Goal: Information Seeking & Learning: Check status

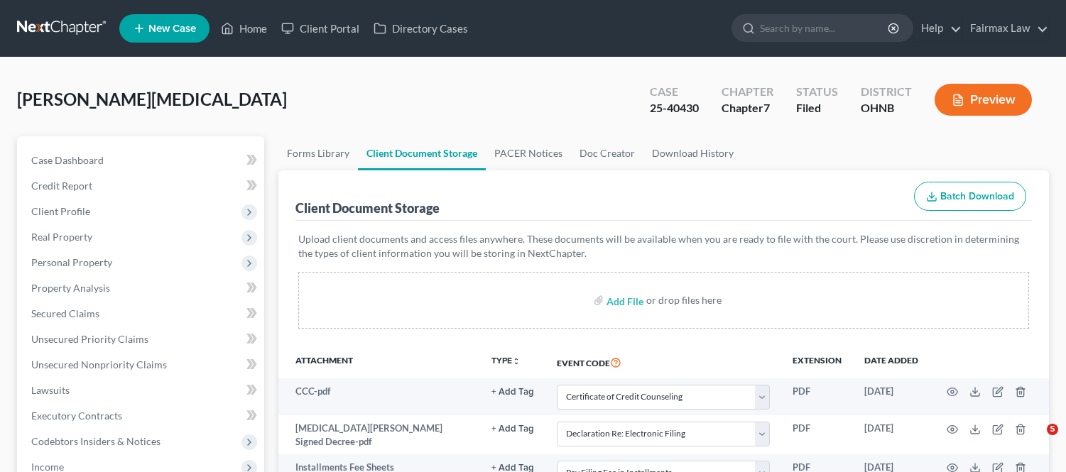
select select "5"
select select "16"
select select "24"
select select "20"
click at [58, 16] on link at bounding box center [62, 29] width 91 height 26
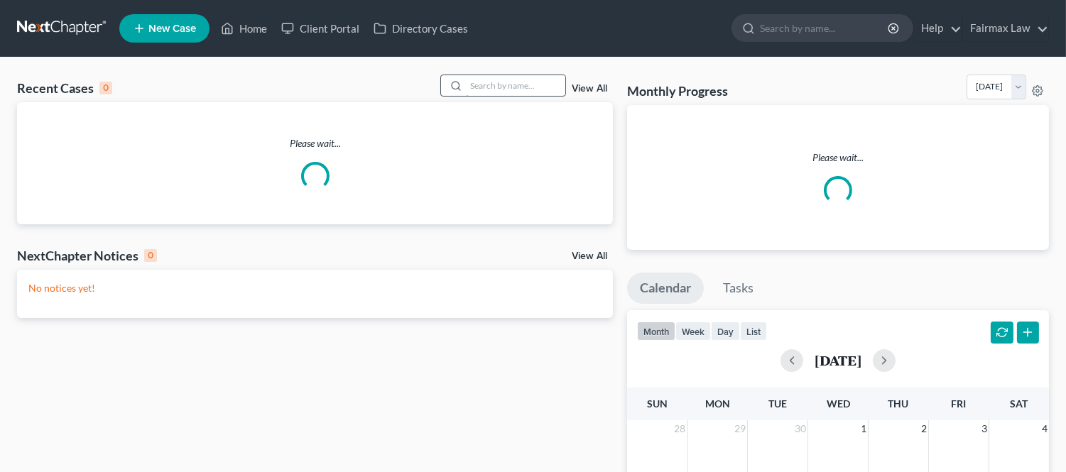
click at [472, 75] on input "search" at bounding box center [515, 85] width 99 height 21
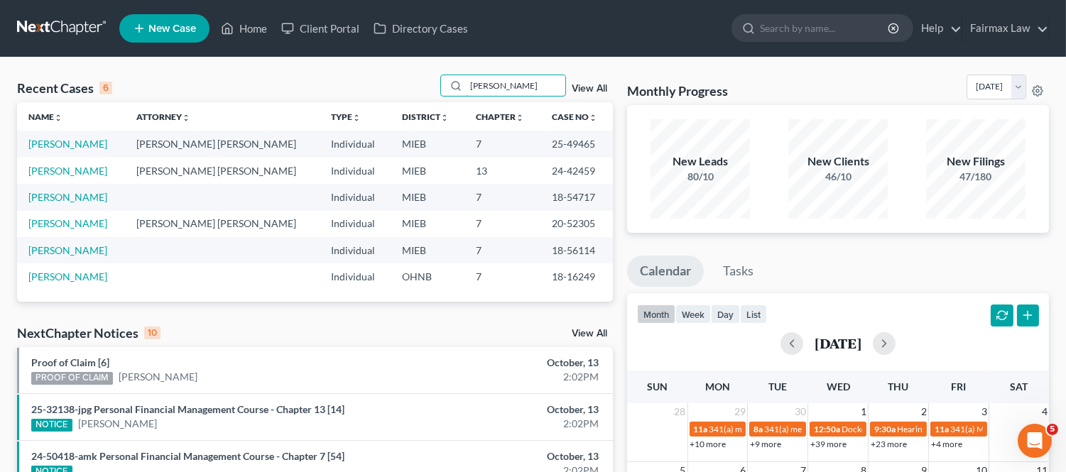
type input "[PERSON_NAME]"
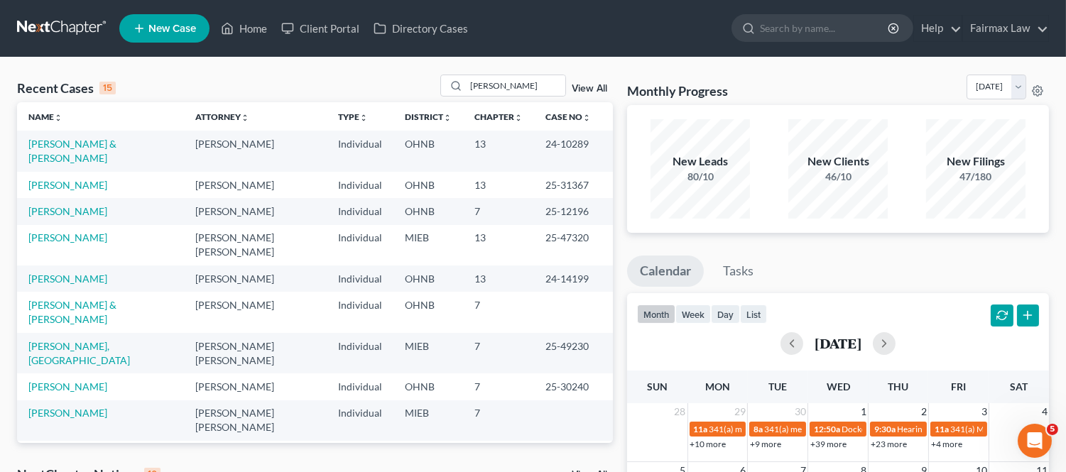
click at [72, 152] on link "Hutchinson, Brian & Jessica" at bounding box center [72, 151] width 88 height 26
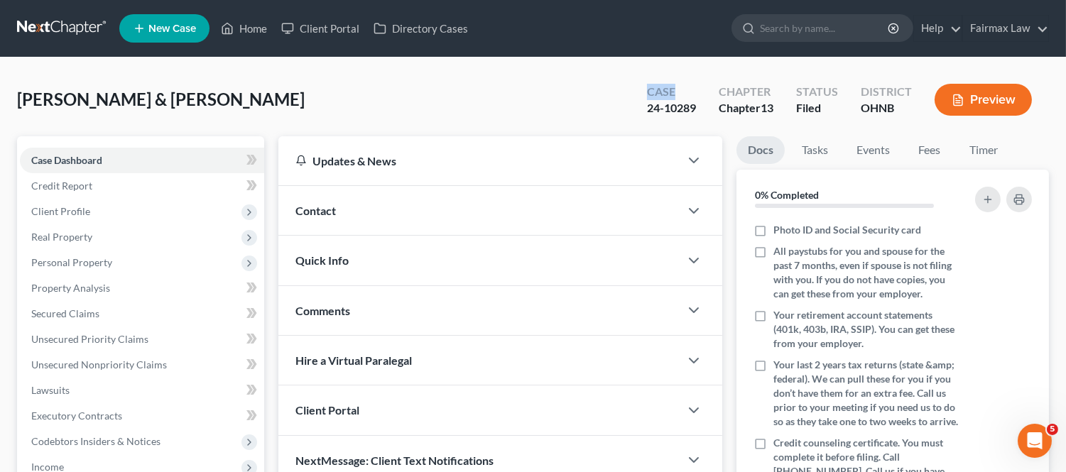
click at [51, 31] on link at bounding box center [62, 29] width 91 height 26
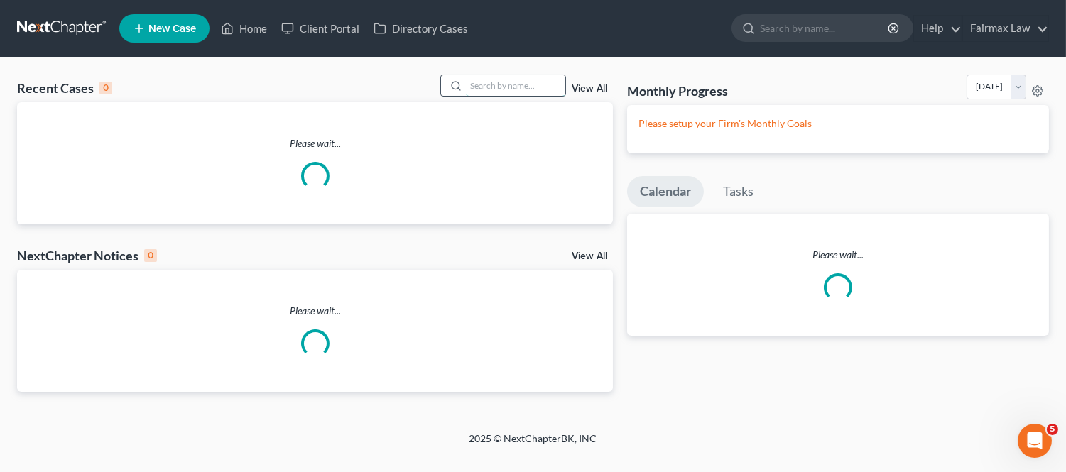
click at [549, 88] on input "search" at bounding box center [515, 85] width 99 height 21
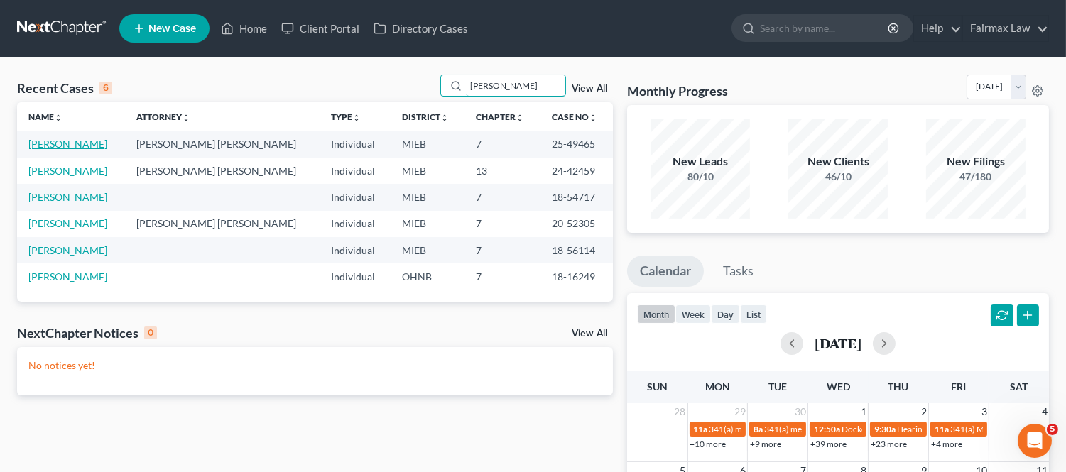
type input "[PERSON_NAME]"
click at [80, 146] on link "[PERSON_NAME]" at bounding box center [67, 144] width 79 height 12
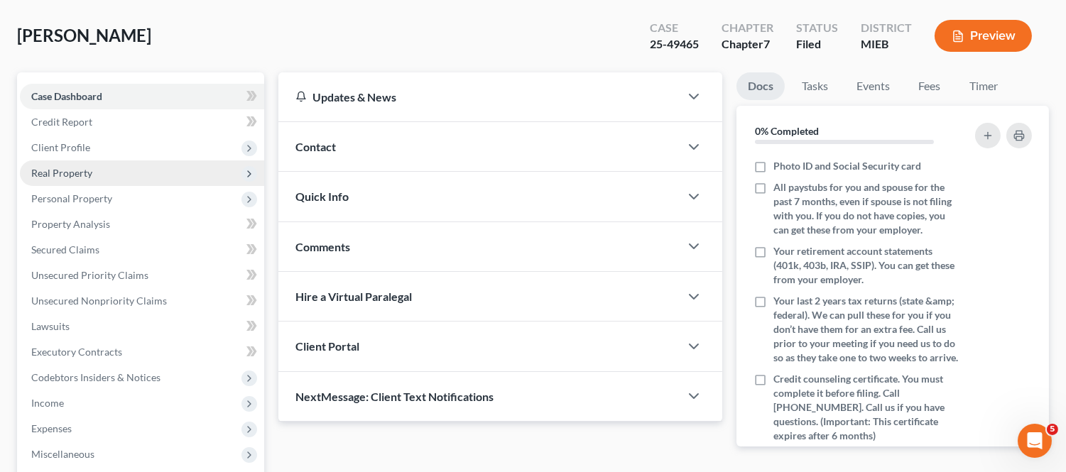
scroll to position [315, 0]
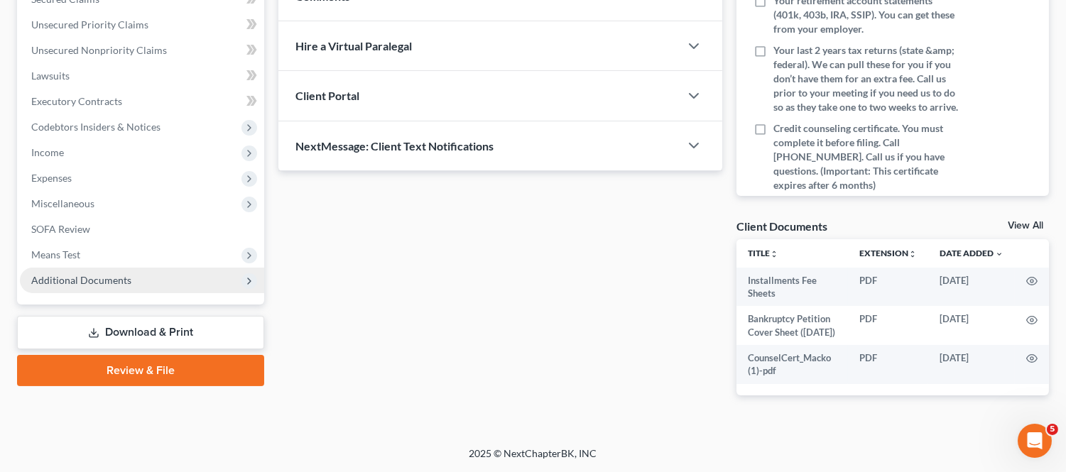
click at [119, 284] on span "Additional Documents" at bounding box center [142, 281] width 244 height 26
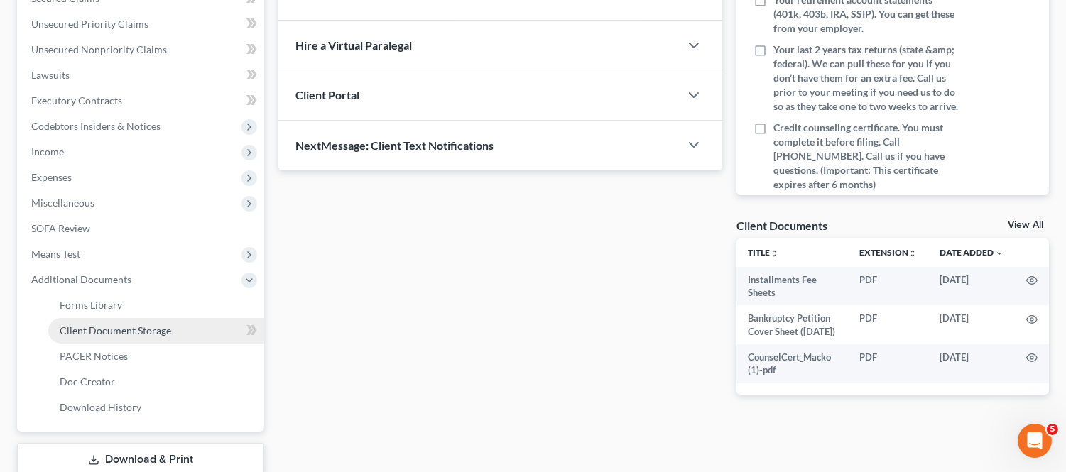
click at [129, 337] on link "Client Document Storage" at bounding box center [156, 331] width 216 height 26
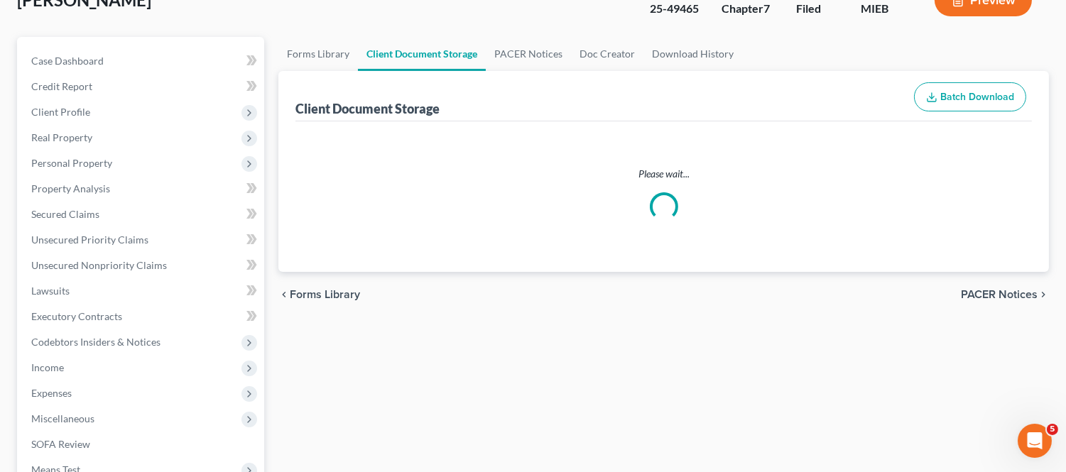
scroll to position [1, 0]
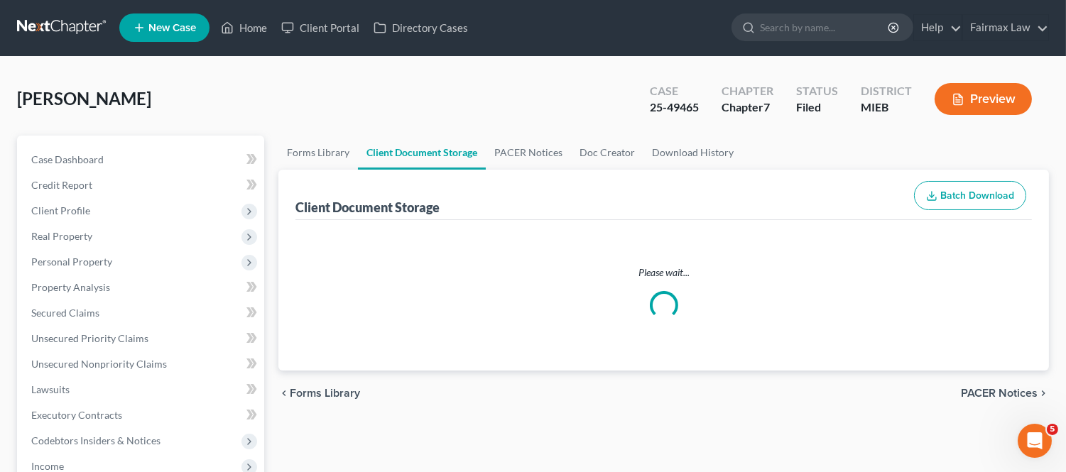
select select "7"
select select "6"
select select "32"
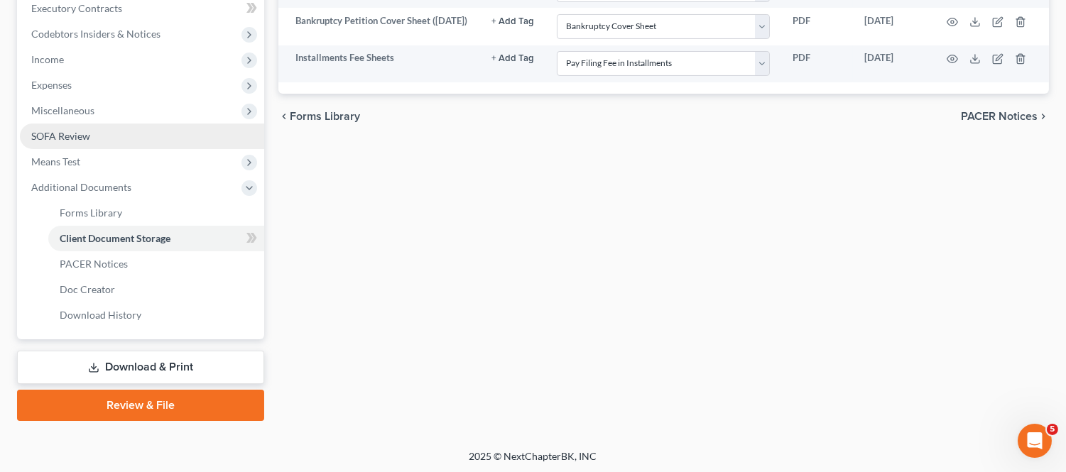
scroll to position [409, 0]
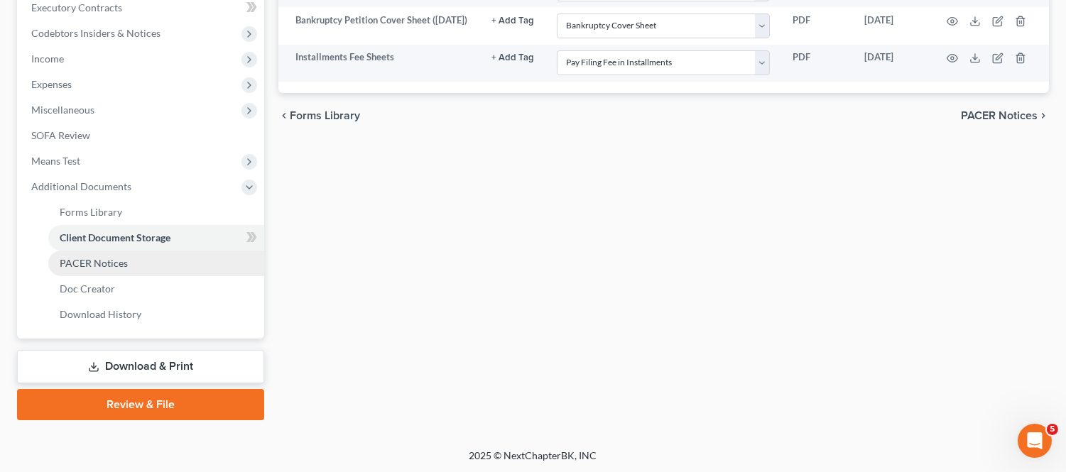
click at [153, 259] on link "PACER Notices" at bounding box center [156, 264] width 216 height 26
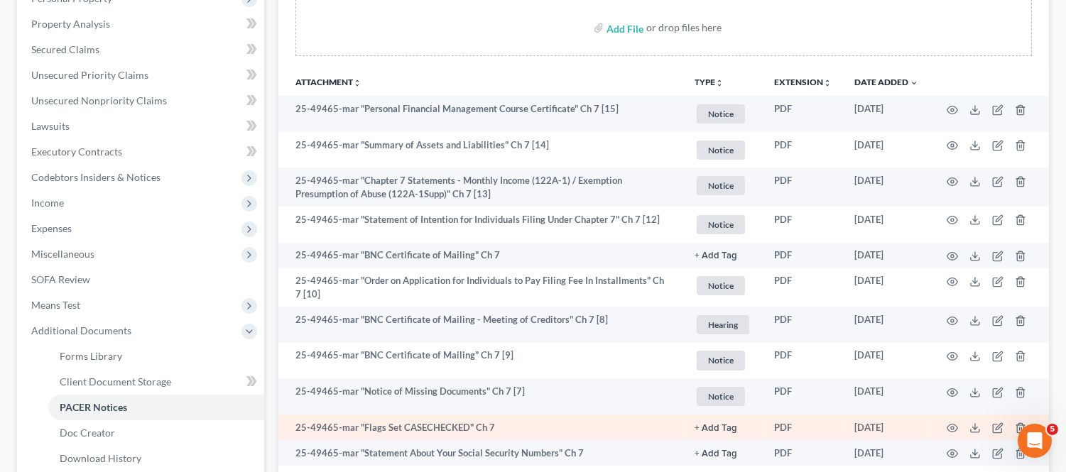
scroll to position [237, 0]
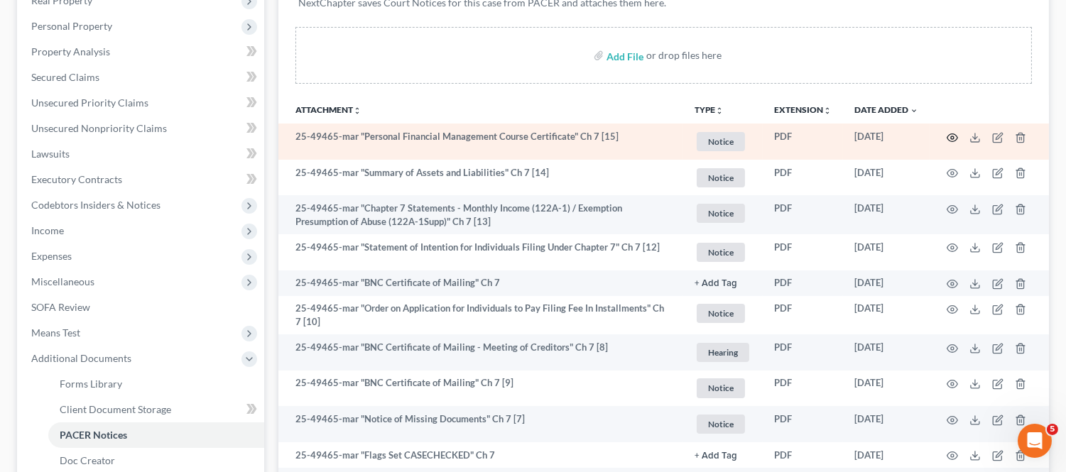
click at [950, 135] on icon "button" at bounding box center [952, 137] width 11 height 11
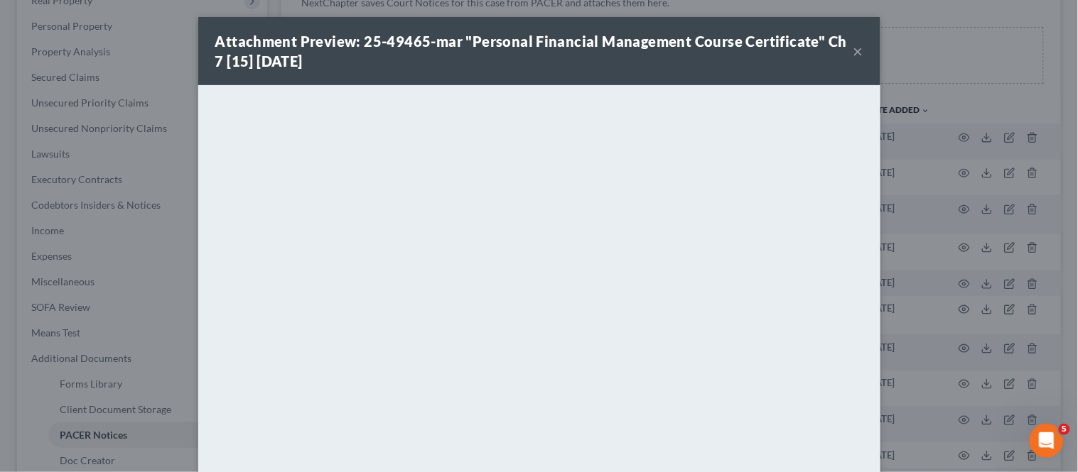
click at [983, 75] on div "Attachment Preview: 25-49465-mar "Personal Financial Management Course Certific…" at bounding box center [539, 236] width 1078 height 472
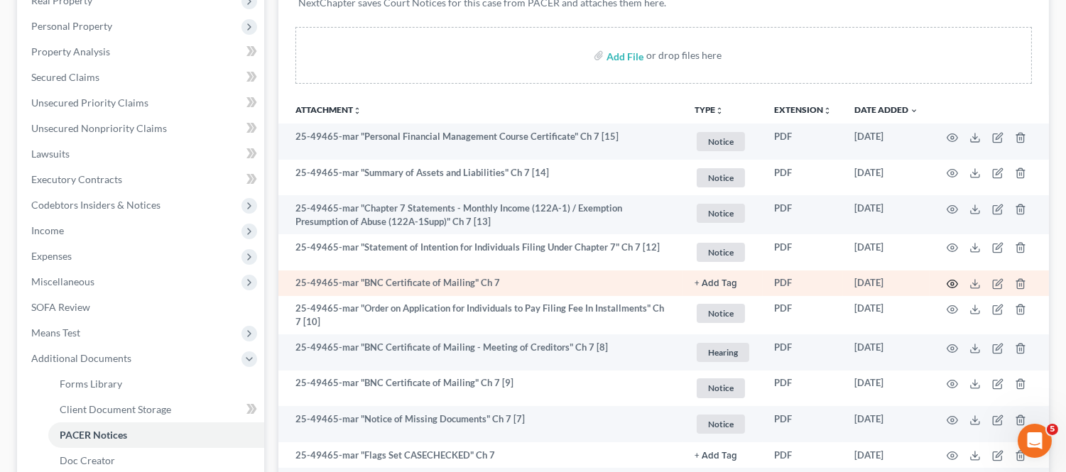
click at [954, 290] on icon "button" at bounding box center [952, 283] width 11 height 11
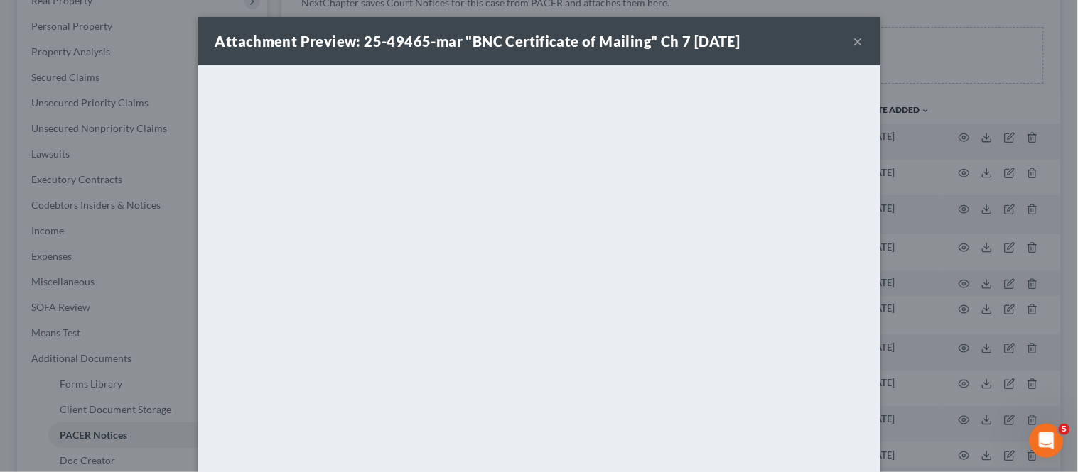
click at [1007, 296] on div "Attachment Preview: 25-49465-mar "BNC Certificate of Mailing" Ch 7 [DATE] × Dow…" at bounding box center [539, 236] width 1078 height 472
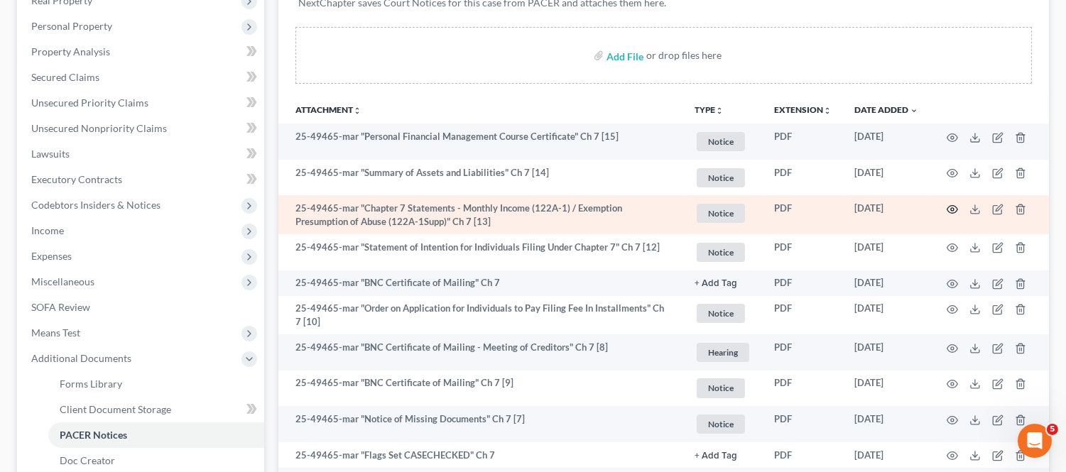
click at [949, 214] on icon "button" at bounding box center [952, 209] width 11 height 11
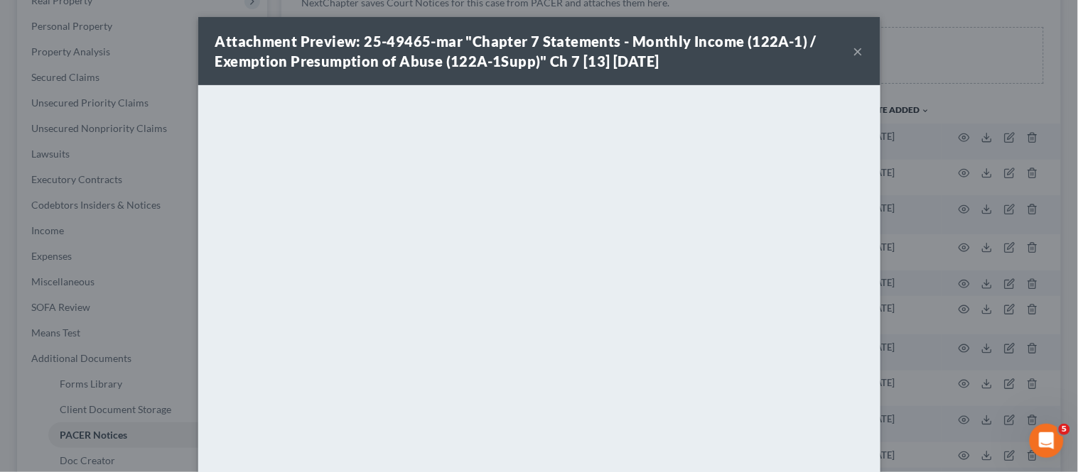
click at [926, 313] on div "Attachment Preview: 25-49465-mar "Chapter 7 Statements - Monthly Income (122A-1…" at bounding box center [539, 236] width 1078 height 472
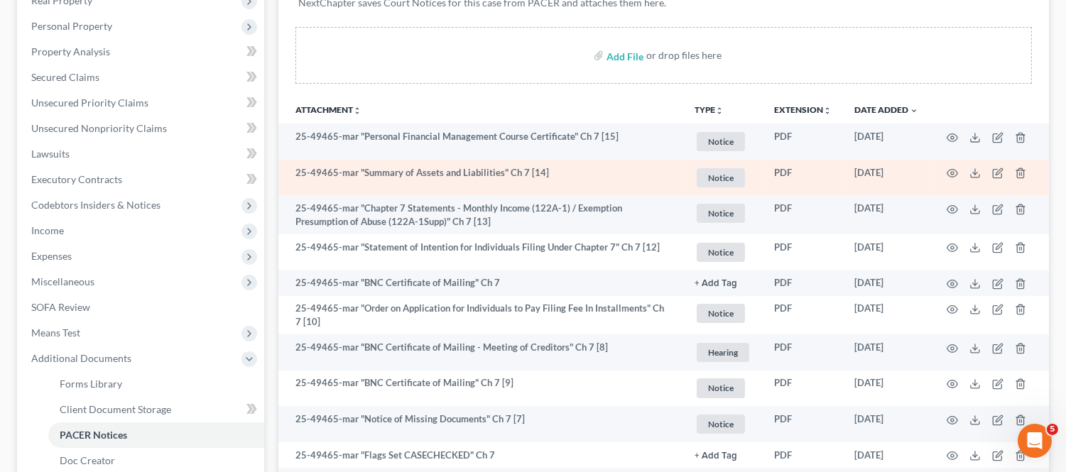
click at [956, 183] on td at bounding box center [989, 178] width 119 height 36
click at [950, 176] on icon "button" at bounding box center [952, 173] width 11 height 11
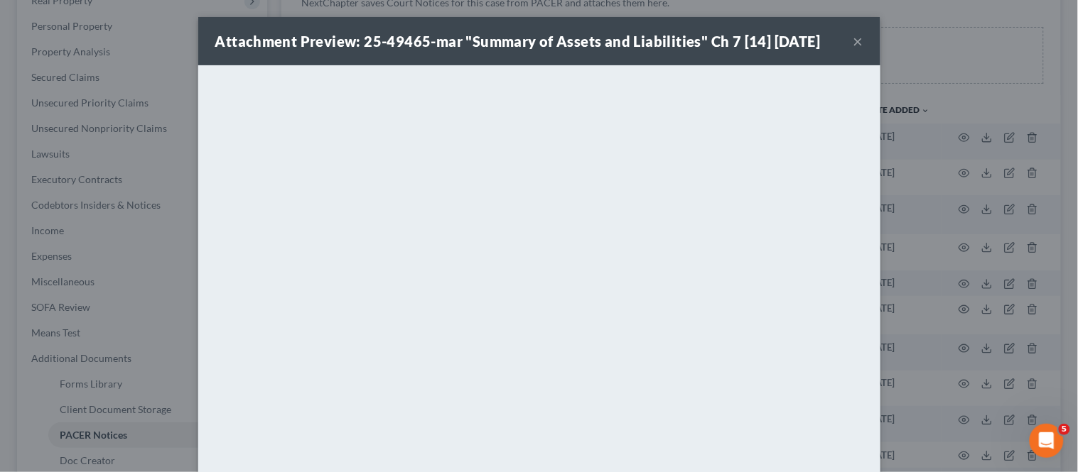
click at [949, 310] on div "Attachment Preview: 25-49465-mar "Summary of Assets and Liabilities" Ch 7 [14] …" at bounding box center [539, 236] width 1078 height 472
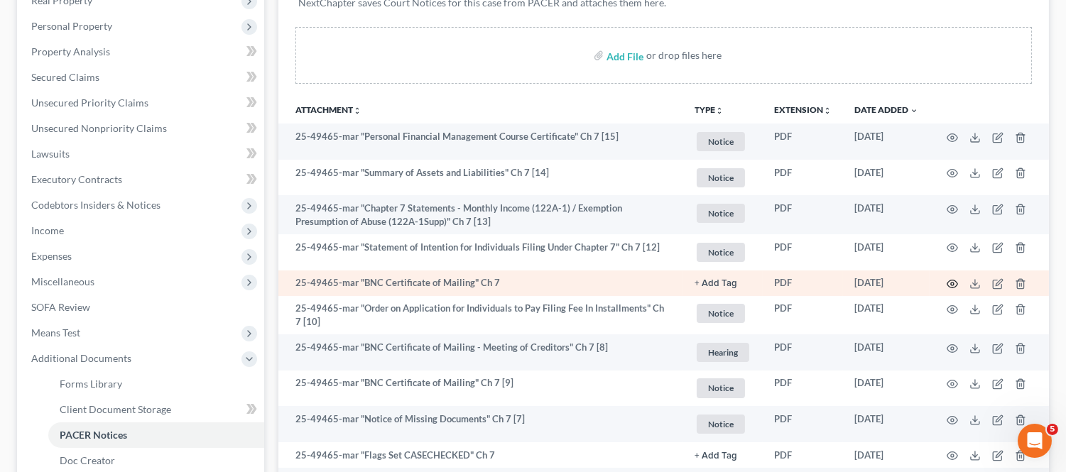
click at [952, 290] on icon "button" at bounding box center [952, 283] width 11 height 11
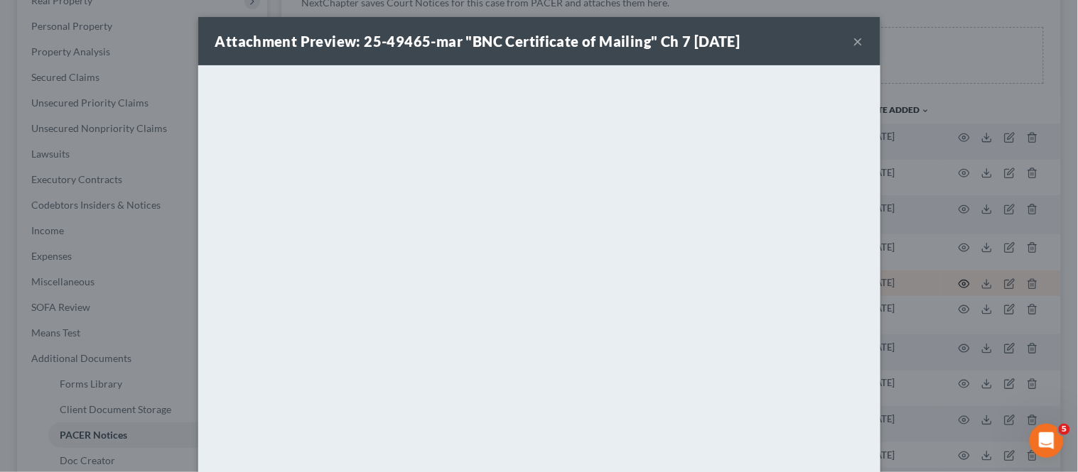
click at [952, 301] on div "Attachment Preview: 25-49465-mar "BNC Certificate of Mailing" Ch 7 [DATE] × Dow…" at bounding box center [539, 236] width 1078 height 472
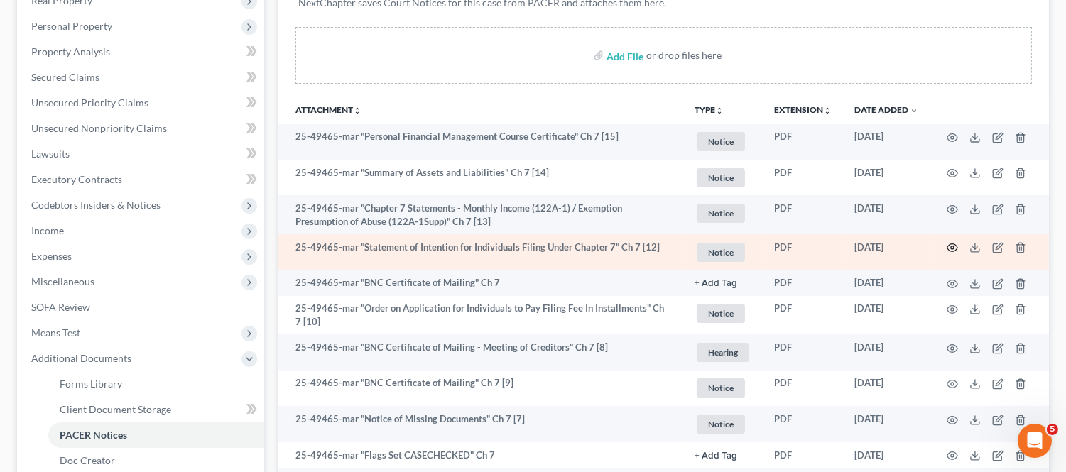
click at [948, 254] on icon "button" at bounding box center [952, 247] width 11 height 11
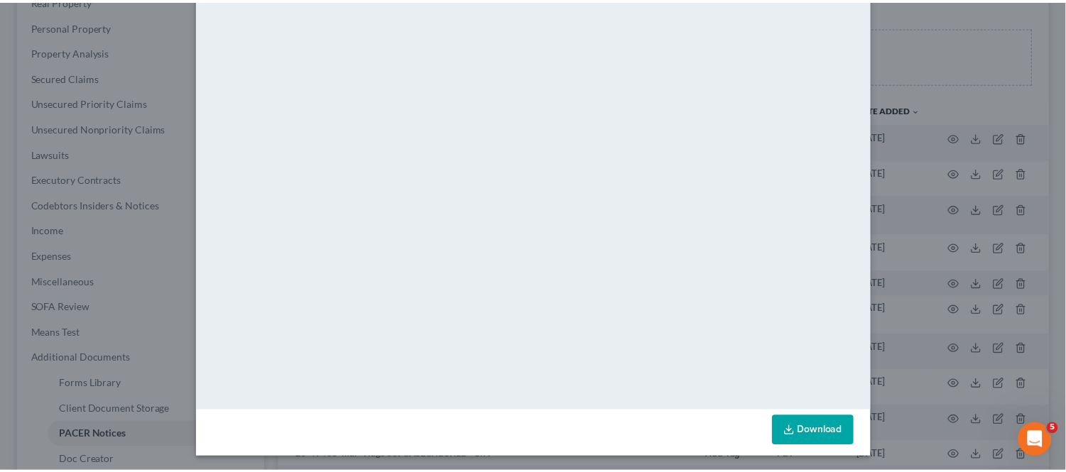
scroll to position [142, 0]
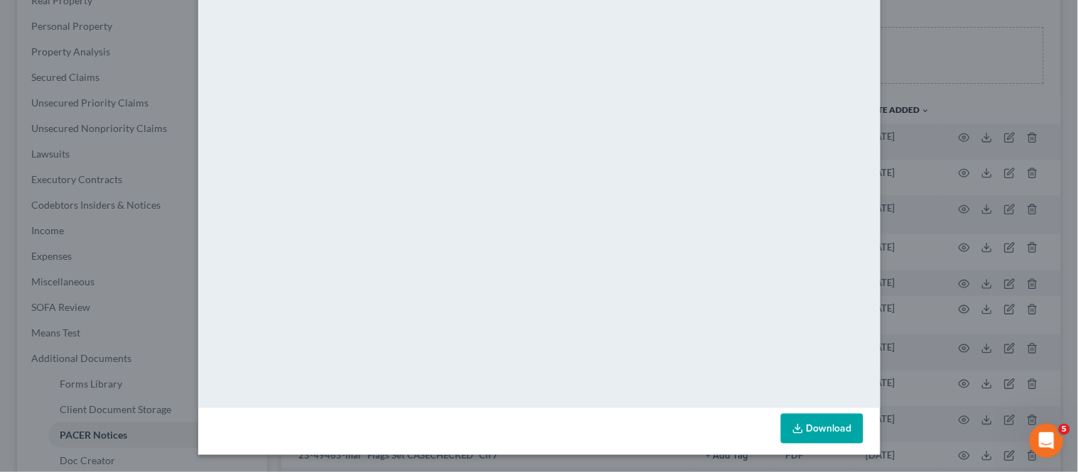
click at [921, 270] on div "Attachment Preview: 25-49465-mar "Statement of Intention for Individuals Filing…" at bounding box center [539, 236] width 1078 height 472
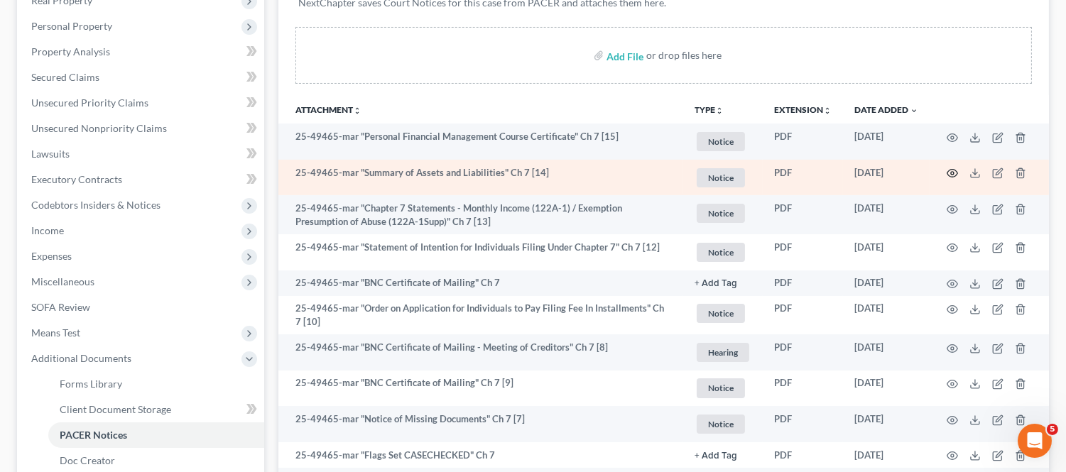
click at [952, 172] on icon "button" at bounding box center [952, 173] width 11 height 11
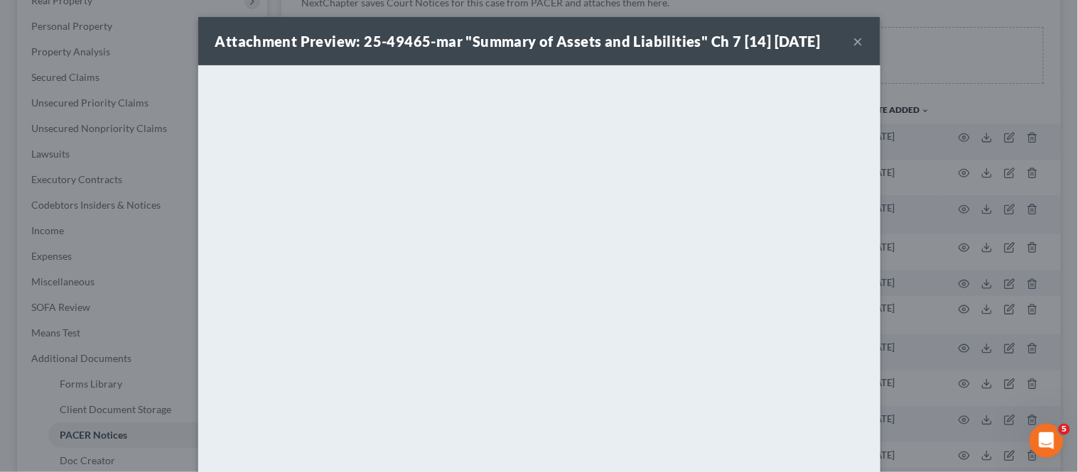
click at [891, 278] on div "Attachment Preview: 25-49465-mar "Summary of Assets and Liabilities" Ch 7 [14] …" at bounding box center [539, 236] width 1078 height 472
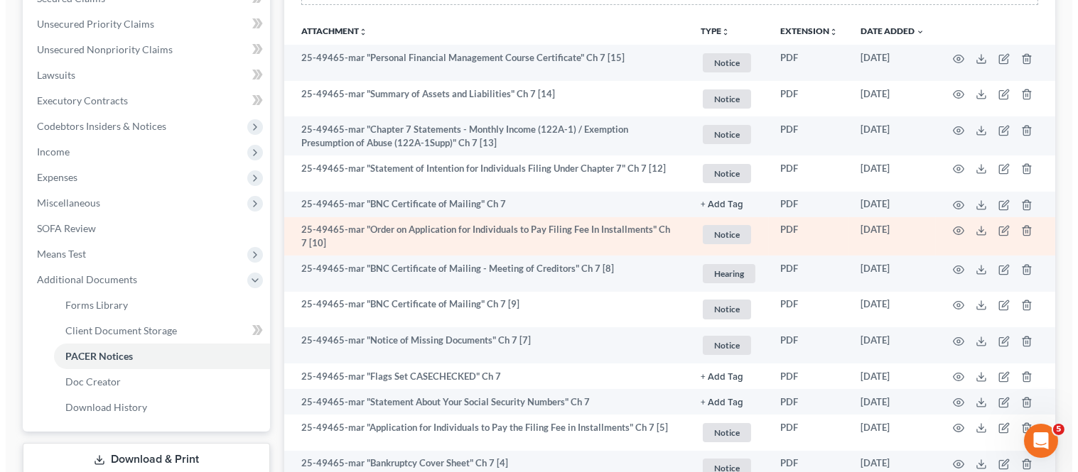
scroll to position [237, 0]
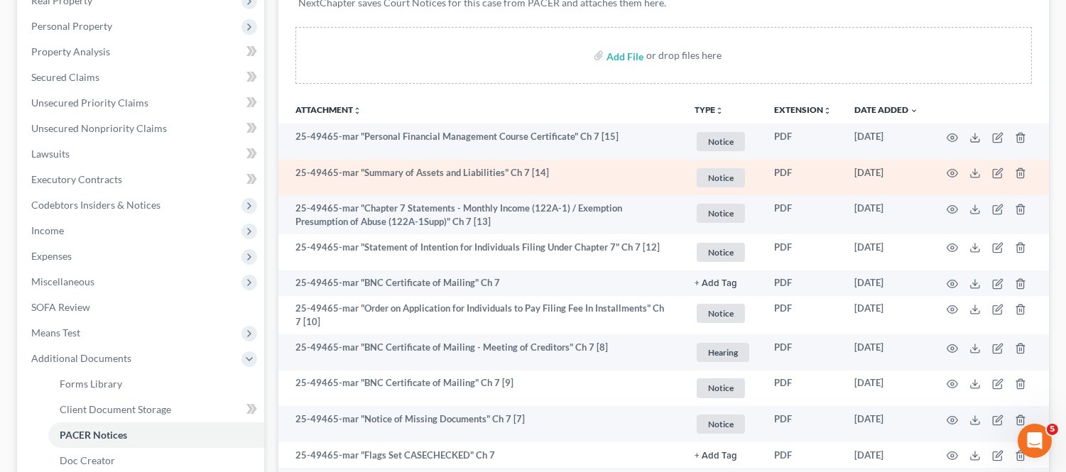
click at [960, 185] on td at bounding box center [989, 178] width 119 height 36
click at [952, 179] on icon "button" at bounding box center [952, 173] width 11 height 11
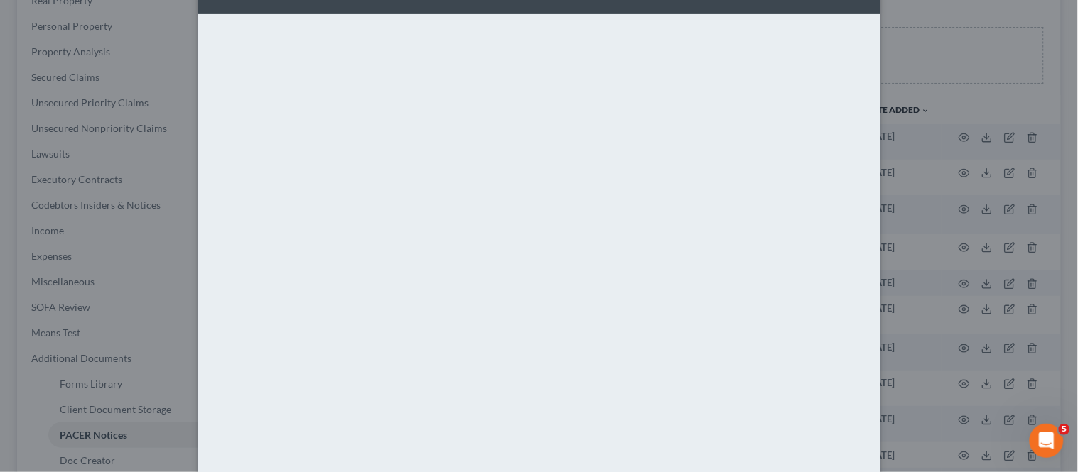
scroll to position [0, 0]
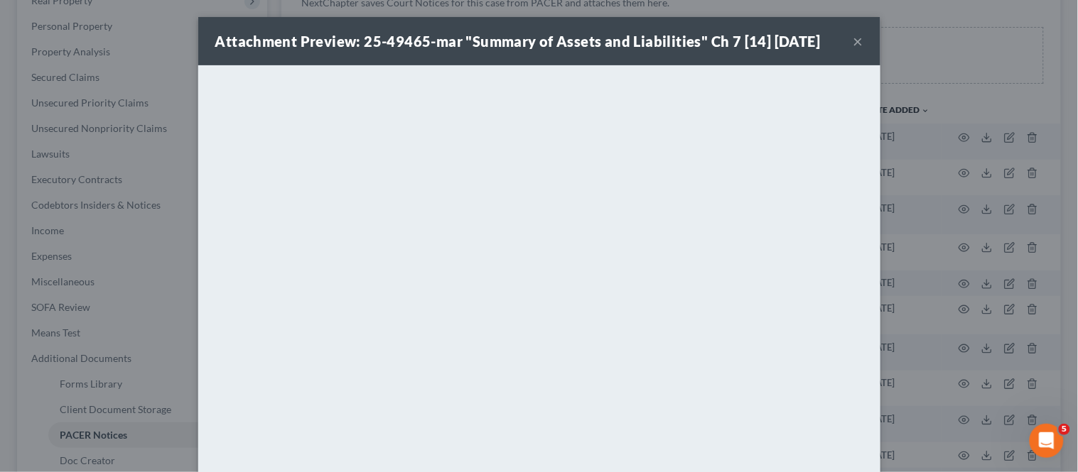
click at [896, 179] on div "Attachment Preview: 25-49465-mar "Summary of Assets and Liabilities" Ch 7 [14] …" at bounding box center [539, 236] width 1078 height 472
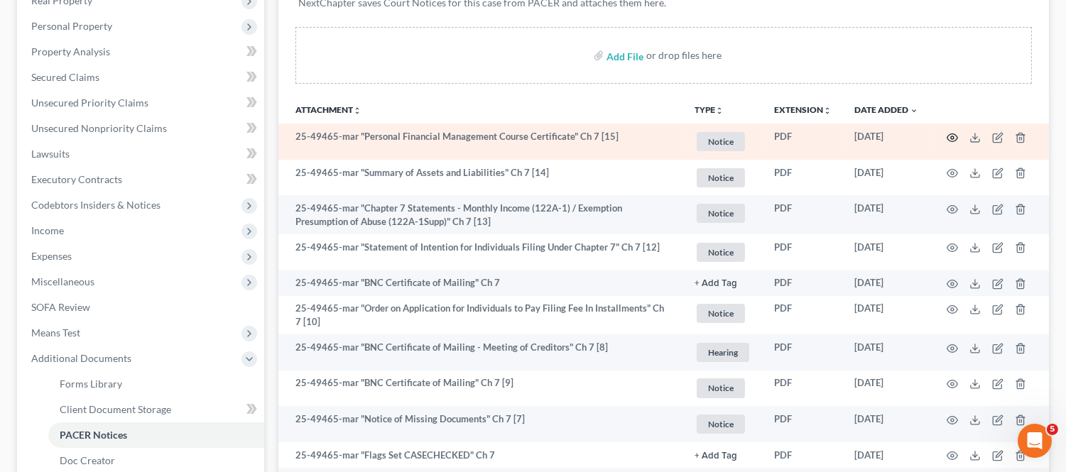
click at [954, 136] on icon "button" at bounding box center [952, 137] width 11 height 11
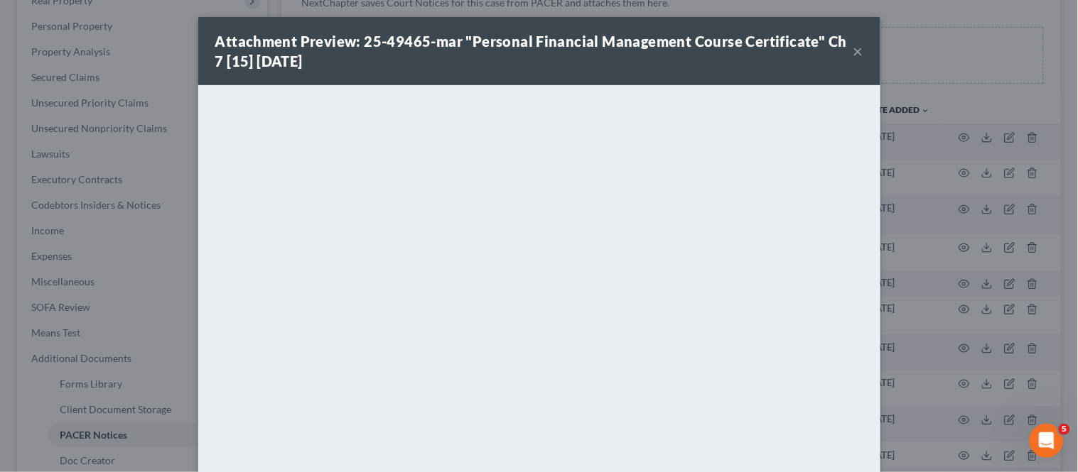
click at [891, 259] on div "Attachment Preview: 25-49465-mar "Personal Financial Management Course Certific…" at bounding box center [539, 236] width 1078 height 472
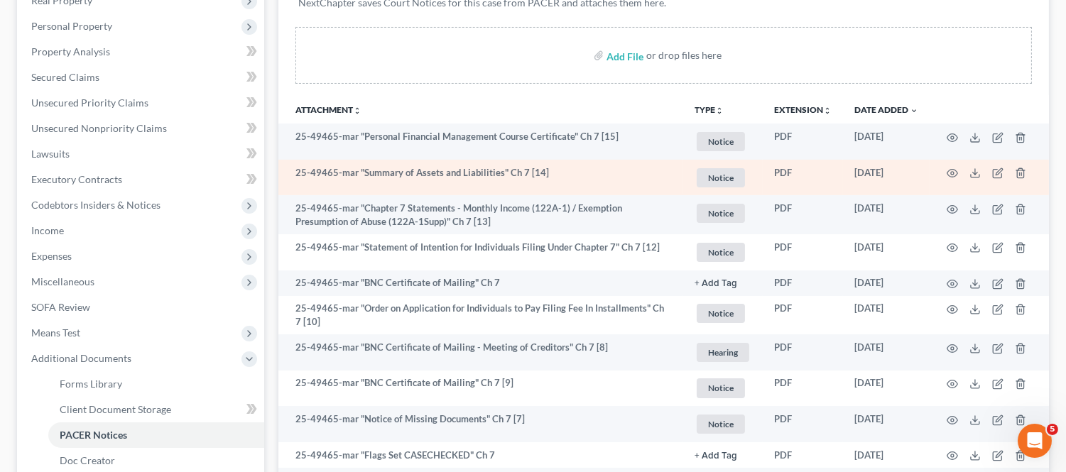
click at [580, 196] on td "25-49465-mar "Summary of Assets and Liabilities" Ch 7 [14]" at bounding box center [480, 178] width 405 height 36
click at [949, 178] on icon "button" at bounding box center [952, 173] width 11 height 11
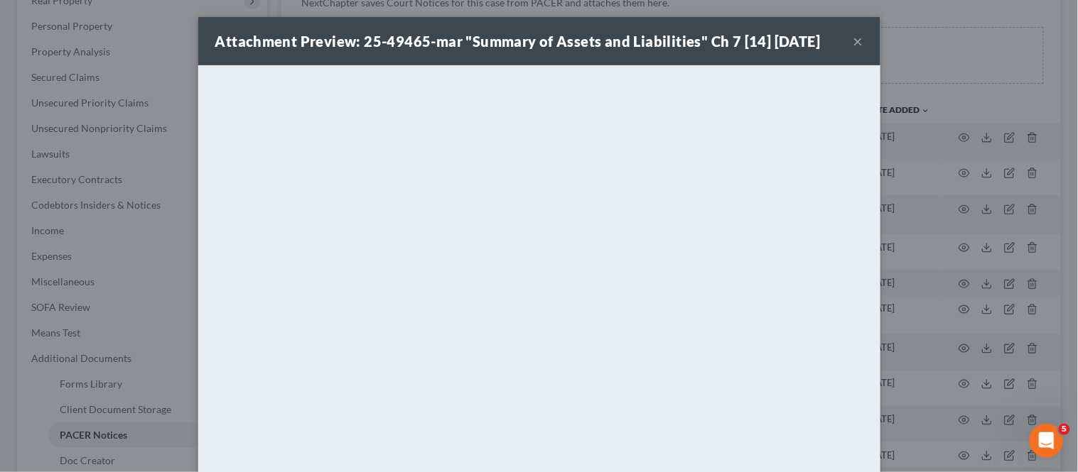
click at [877, 361] on div "Attachment Preview: 25-49465-mar "Summary of Assets and Liabilities" Ch 7 [14] …" at bounding box center [539, 236] width 1078 height 472
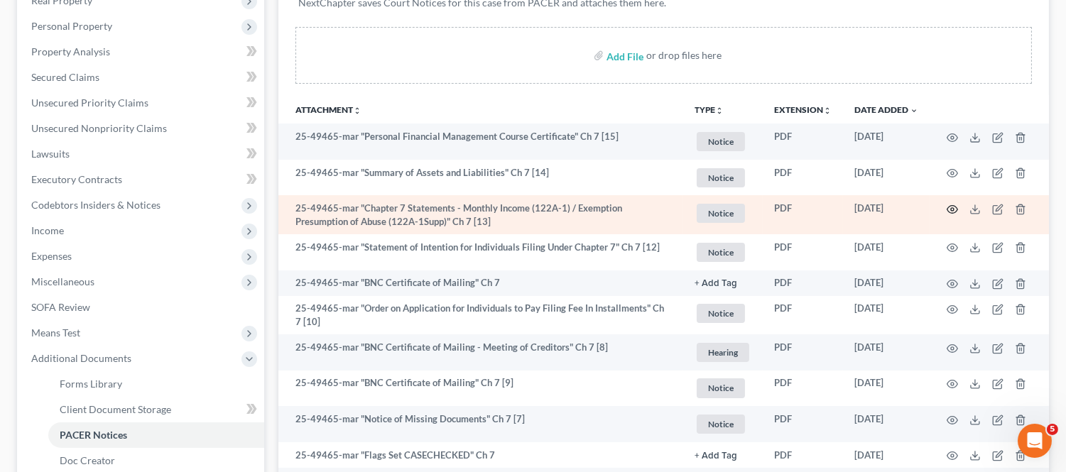
click at [951, 211] on icon "button" at bounding box center [953, 210] width 11 height 8
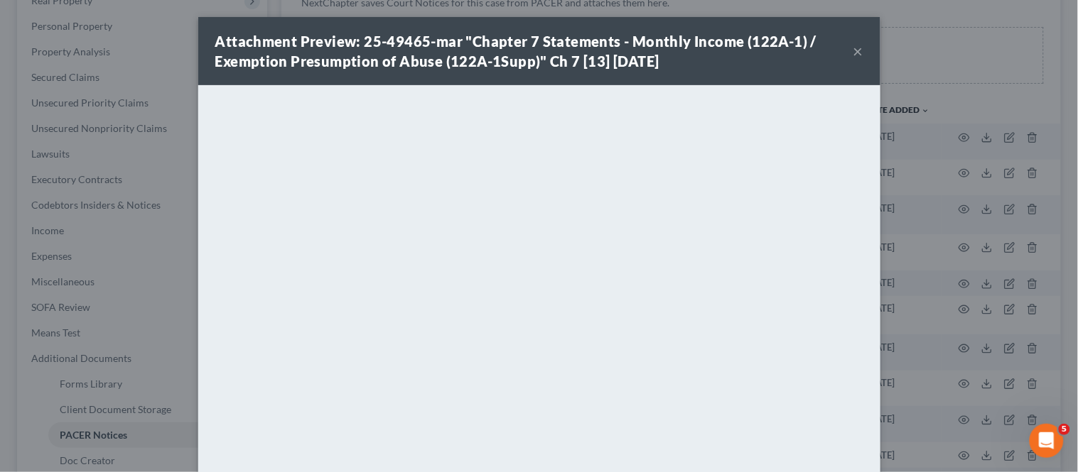
click at [882, 342] on div "Attachment Preview: 25-49465-mar "Chapter 7 Statements - Monthly Income (122A-1…" at bounding box center [539, 236] width 1078 height 472
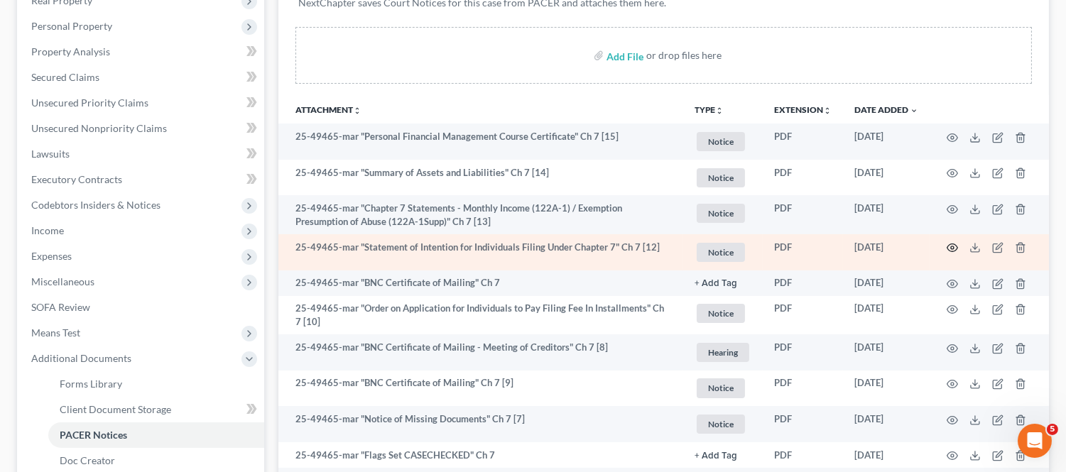
click at [951, 254] on icon "button" at bounding box center [952, 247] width 11 height 11
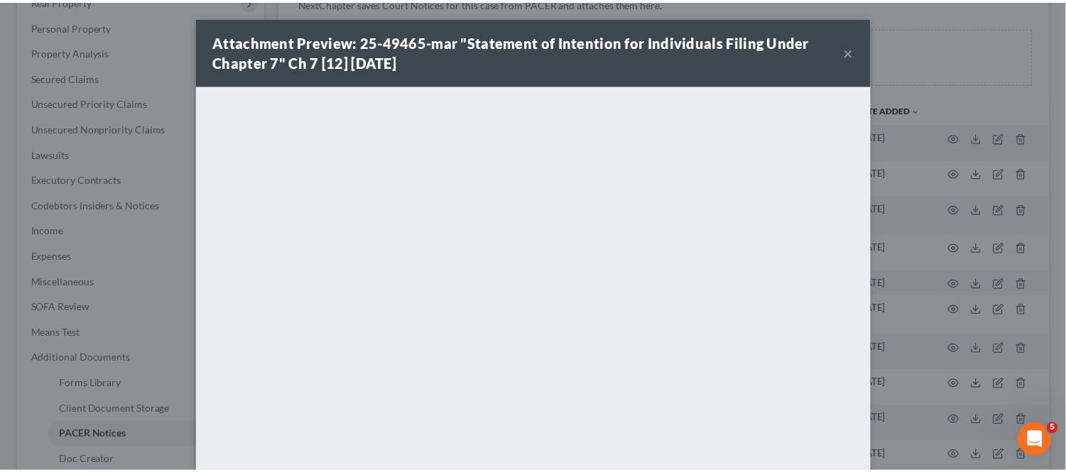
scroll to position [142, 0]
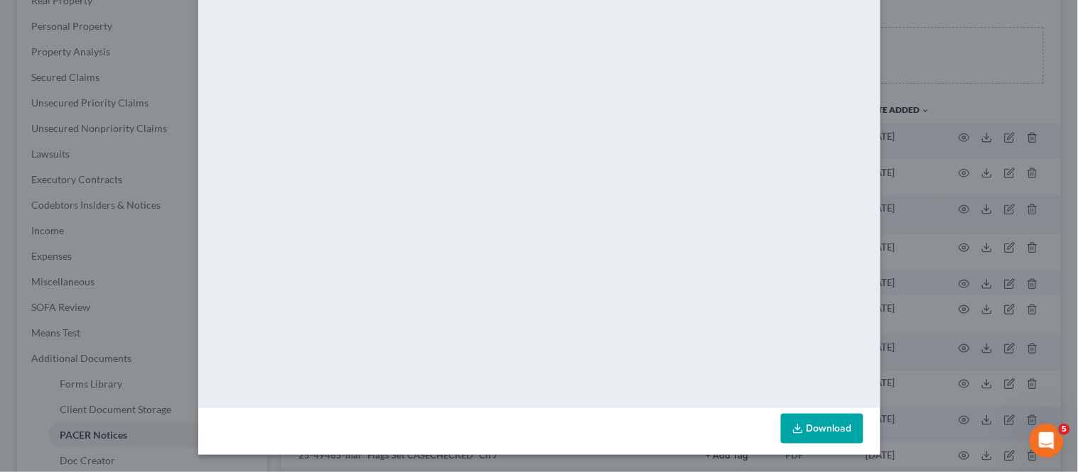
drag, startPoint x: 924, startPoint y: 337, endPoint x: 919, endPoint y: 344, distance: 8.7
click at [924, 337] on div "Attachment Preview: 25-49465-mar "Statement of Intention for Individuals Filing…" at bounding box center [539, 236] width 1078 height 472
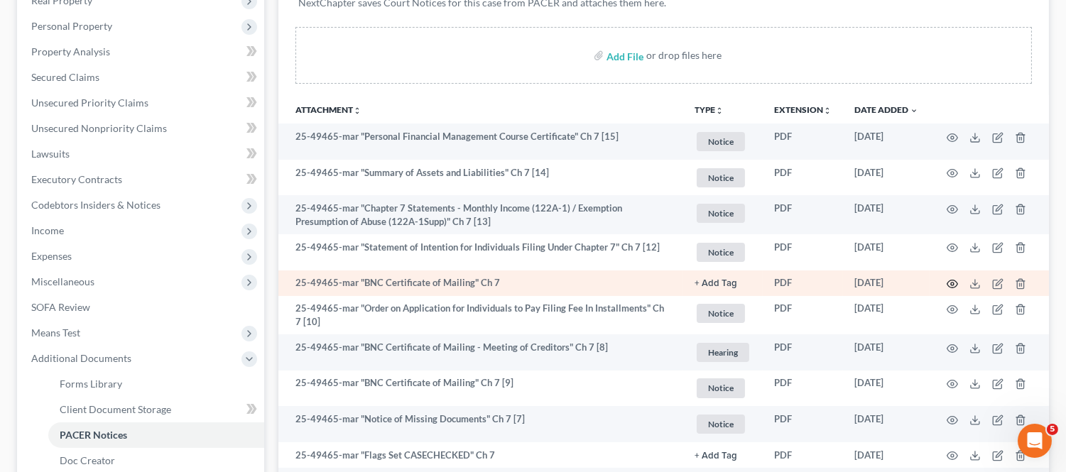
click at [951, 290] on icon "button" at bounding box center [952, 283] width 11 height 11
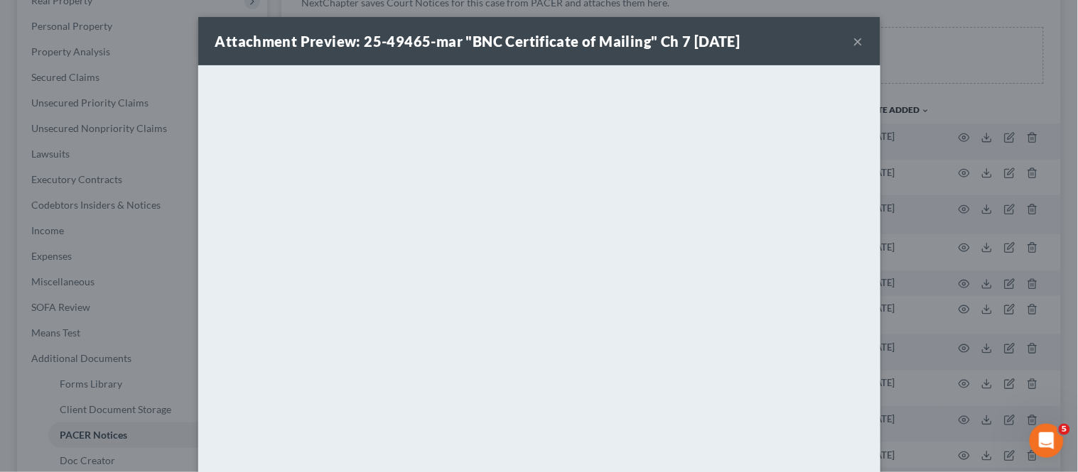
click at [946, 367] on div "Attachment Preview: 25-49465-mar "BNC Certificate of Mailing" Ch 7 [DATE] × Dow…" at bounding box center [539, 236] width 1078 height 472
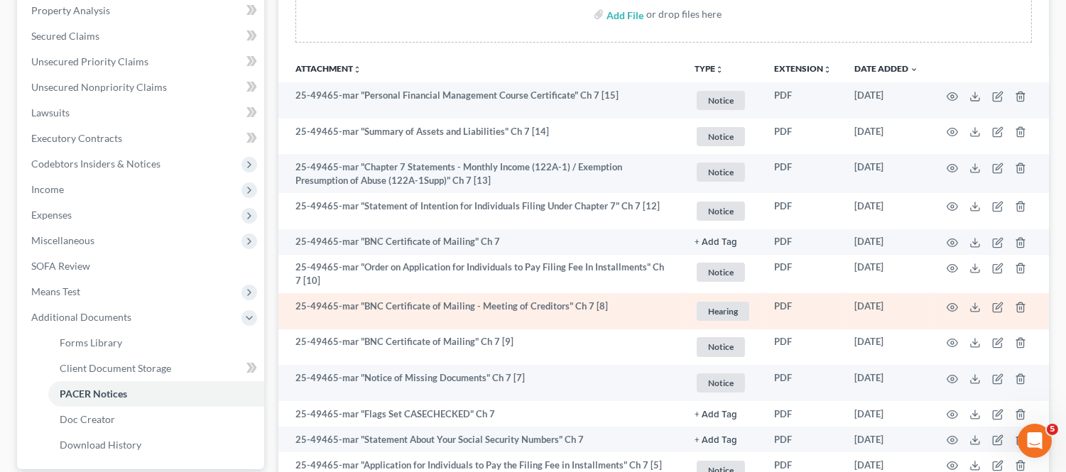
scroll to position [315, 0]
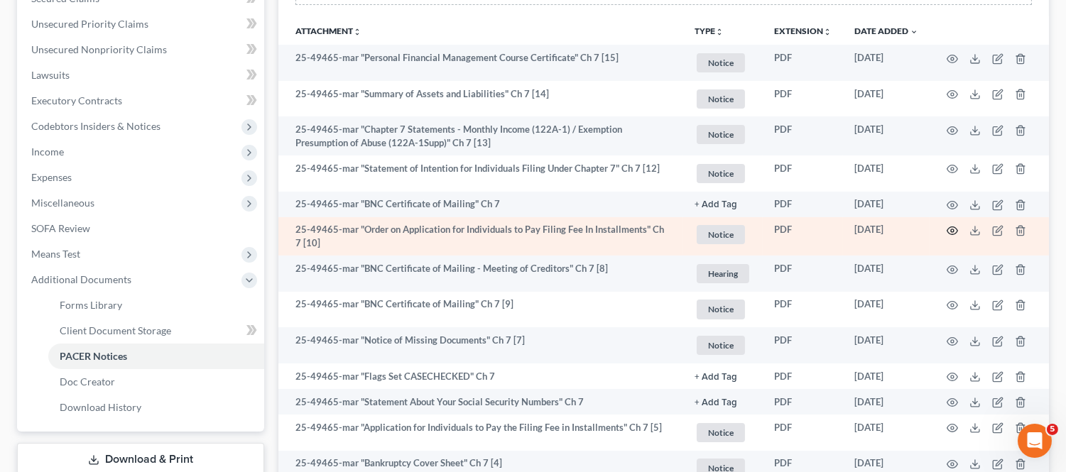
click at [953, 237] on icon "button" at bounding box center [952, 230] width 11 height 11
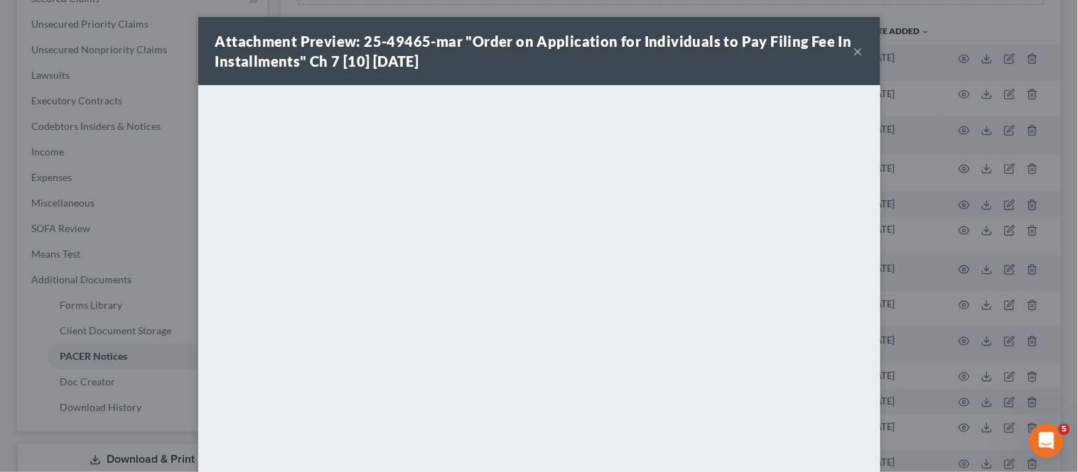
click at [950, 202] on div "Attachment Preview: 25-49465-mar "Order on Application for Individuals to Pay F…" at bounding box center [539, 236] width 1078 height 472
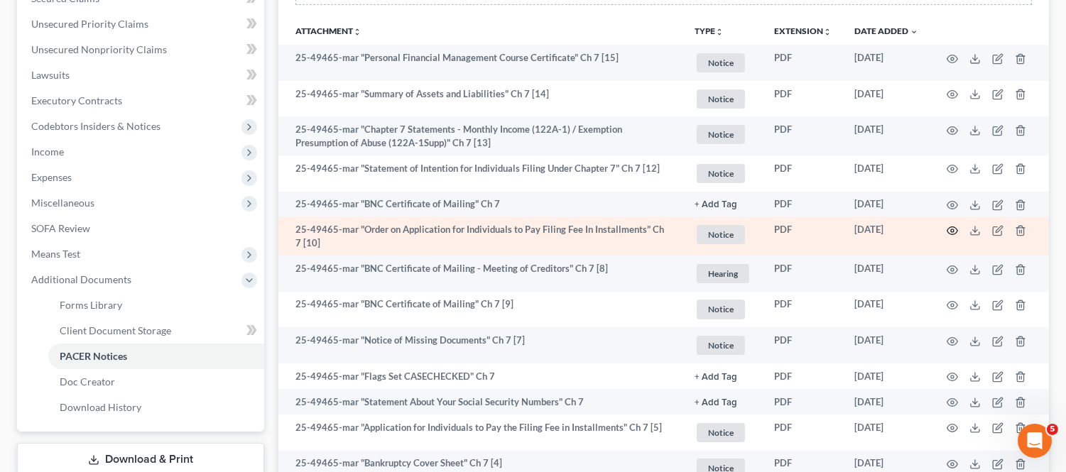
click at [956, 235] on icon "button" at bounding box center [953, 231] width 11 height 8
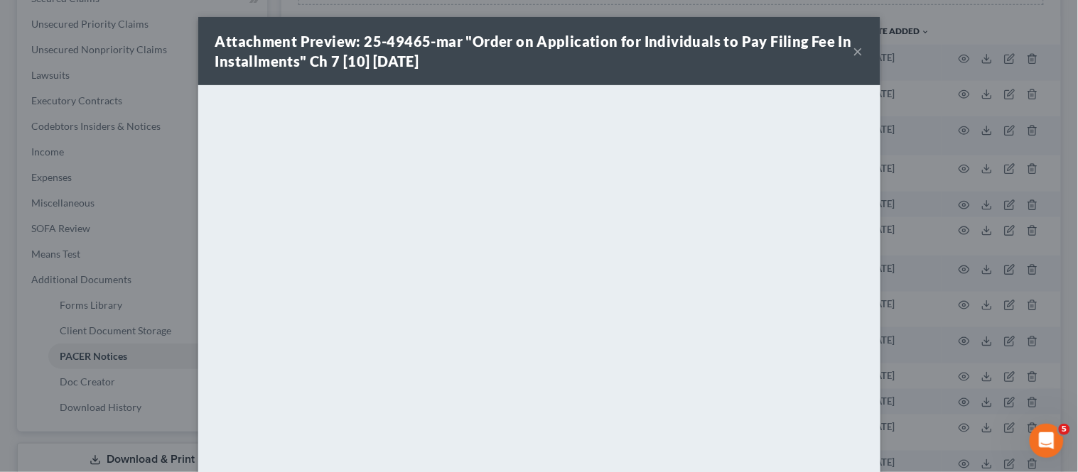
click at [978, 313] on div "Attachment Preview: 25-49465-mar "Order on Application for Individuals to Pay F…" at bounding box center [539, 236] width 1078 height 472
